Goal: Book appointment/travel/reservation

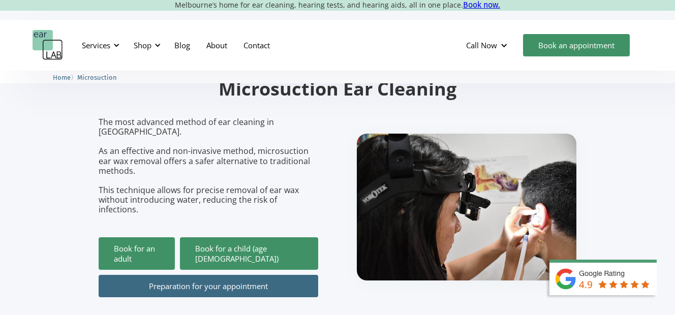
scroll to position [84, 0]
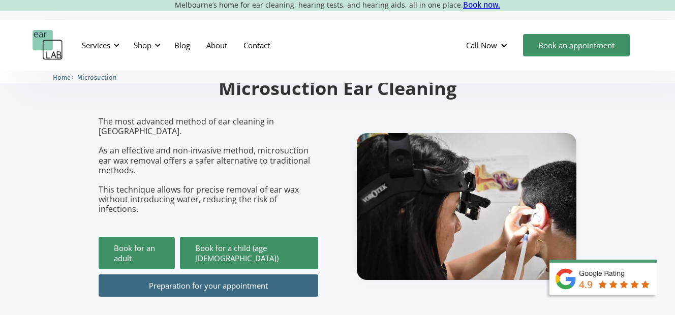
click at [618, 286] on img at bounding box center [609, 287] width 132 height 56
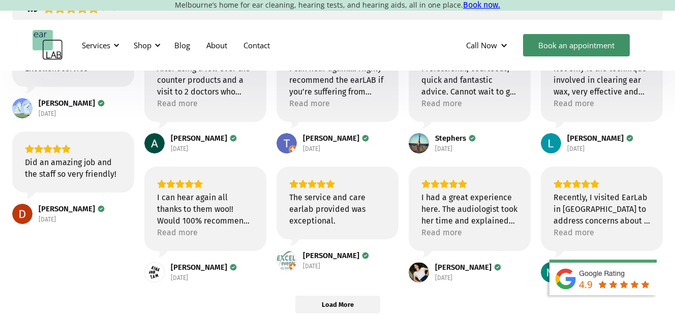
scroll to position [148, 0]
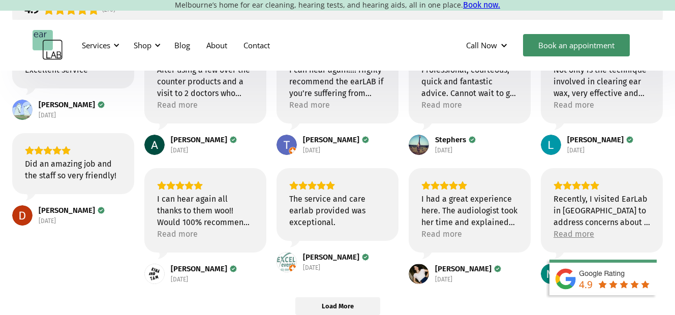
click at [587, 236] on div "Read more" at bounding box center [573, 234] width 41 height 12
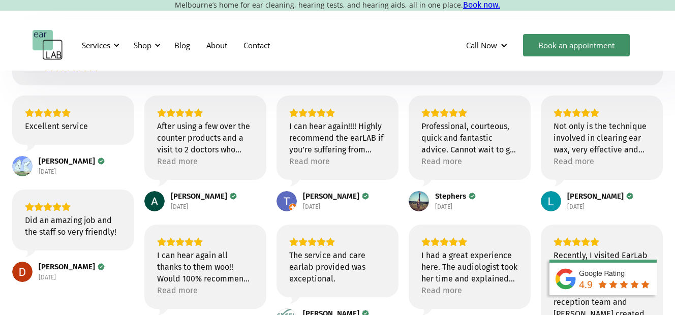
scroll to position [87, 0]
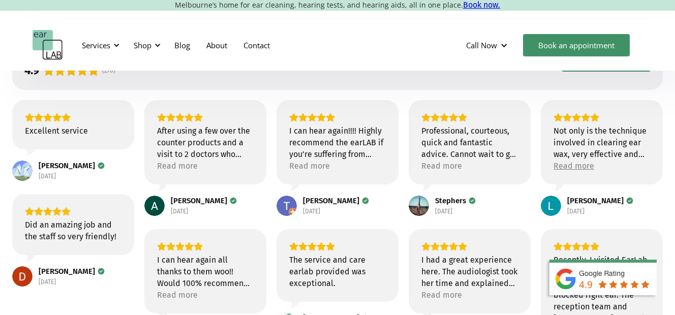
click at [576, 171] on div "Read more" at bounding box center [573, 166] width 41 height 12
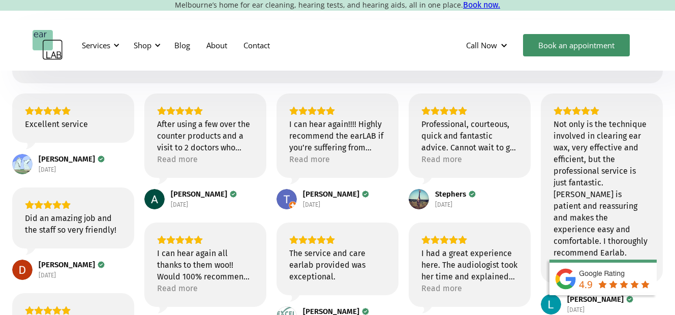
scroll to position [88, 0]
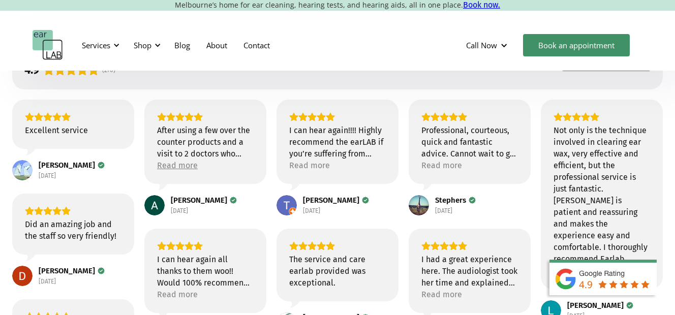
click at [175, 166] on div "Read more" at bounding box center [177, 166] width 41 height 12
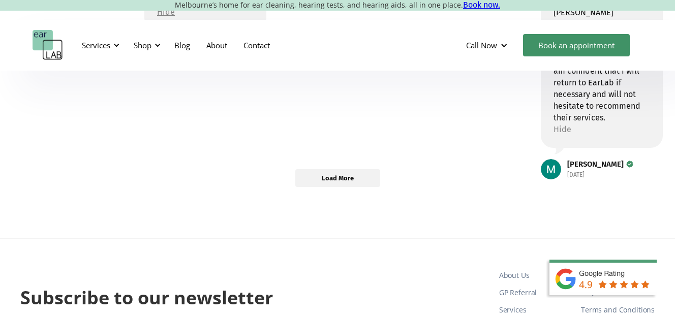
scroll to position [535, 0]
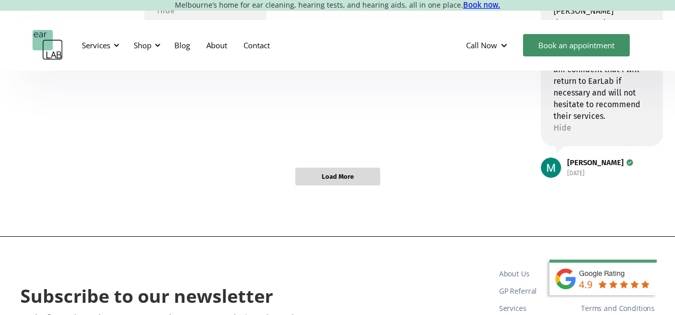
click at [324, 178] on span "Load More" at bounding box center [338, 176] width 32 height 9
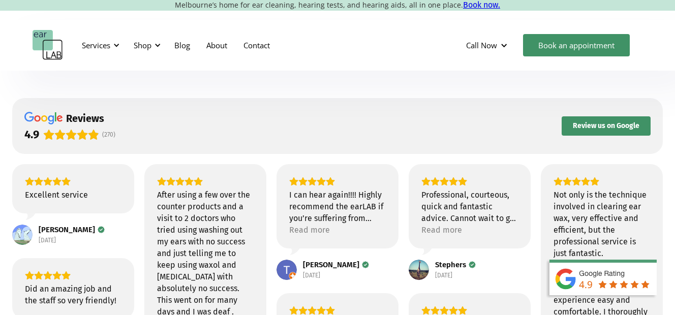
scroll to position [0, 0]
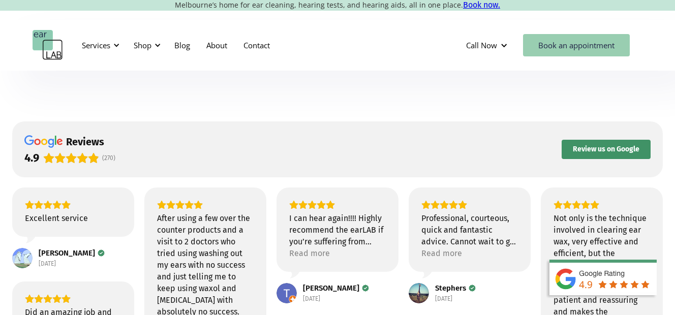
click at [548, 46] on link "Book an appointment" at bounding box center [576, 45] width 107 height 22
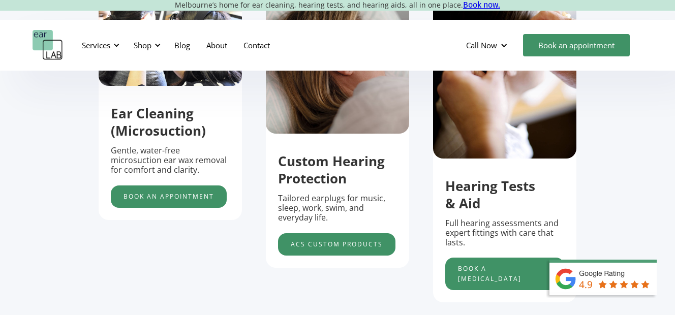
scroll to position [372, 0]
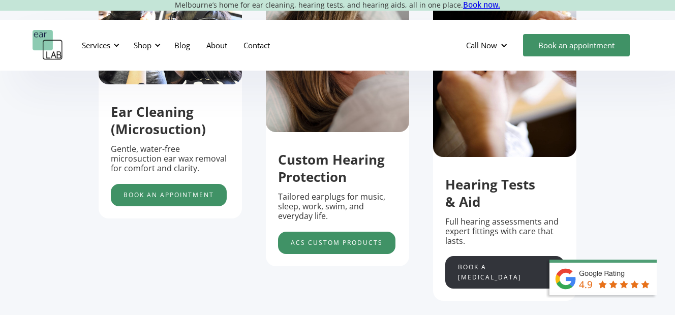
click at [489, 269] on link "Book a [MEDICAL_DATA]" at bounding box center [504, 272] width 119 height 33
